Goal: Task Accomplishment & Management: Complete application form

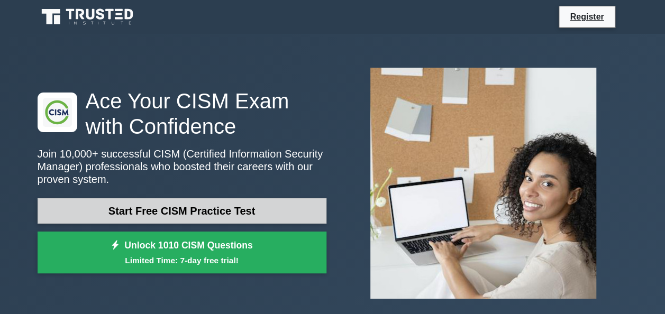
click at [196, 212] on link "Start Free CISM Practice Test" at bounding box center [182, 210] width 289 height 25
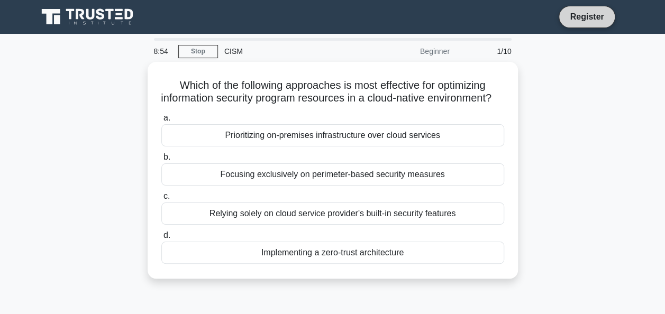
click at [606, 12] on link "Register" at bounding box center [587, 16] width 47 height 13
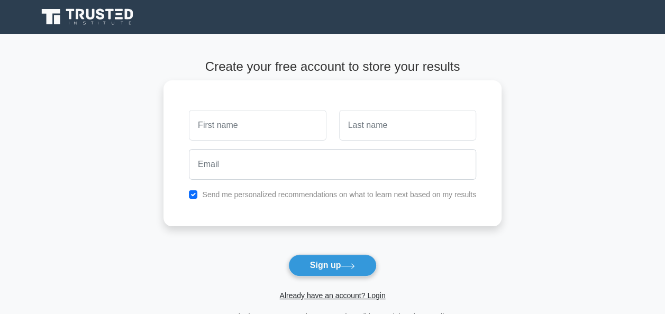
click at [264, 113] on input "text" at bounding box center [257, 125] width 137 height 31
type input "[PERSON_NAME]"
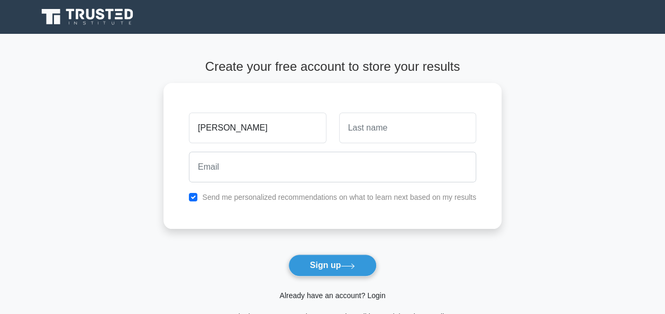
click at [342, 293] on link "Already have an account? Login" at bounding box center [332, 296] width 106 height 8
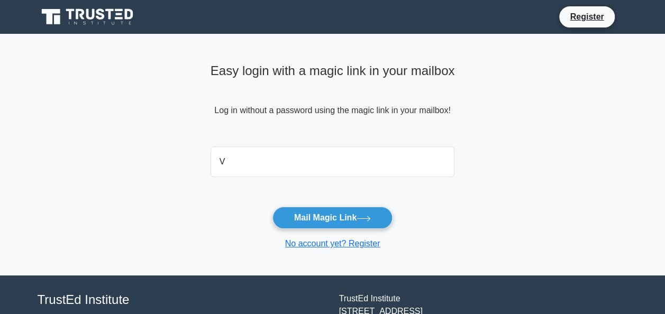
type input "[EMAIL_ADDRESS][DOMAIN_NAME]"
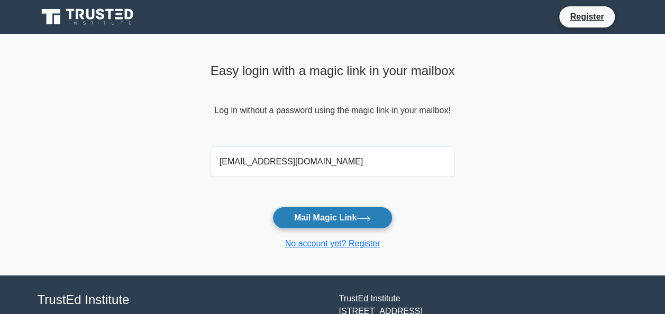
click at [354, 221] on button "Mail Magic Link" at bounding box center [333, 218] width 120 height 22
